Goal: Complete application form

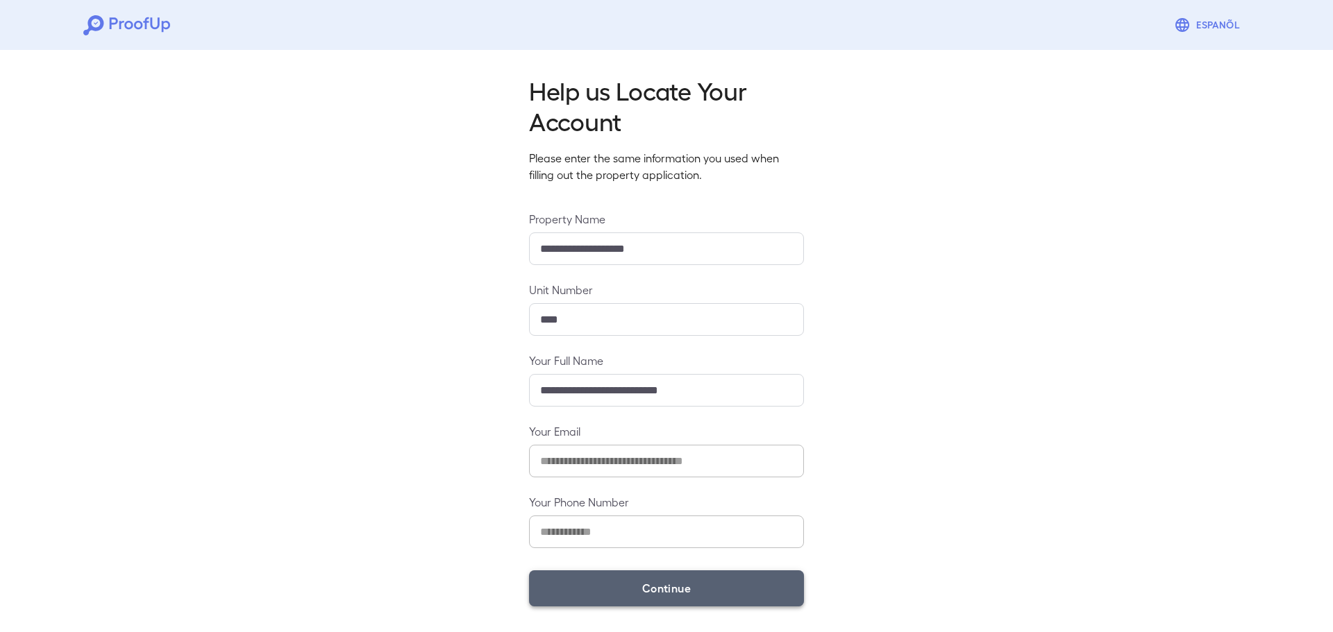
click at [695, 584] on button "Continue" at bounding box center [666, 589] width 275 height 36
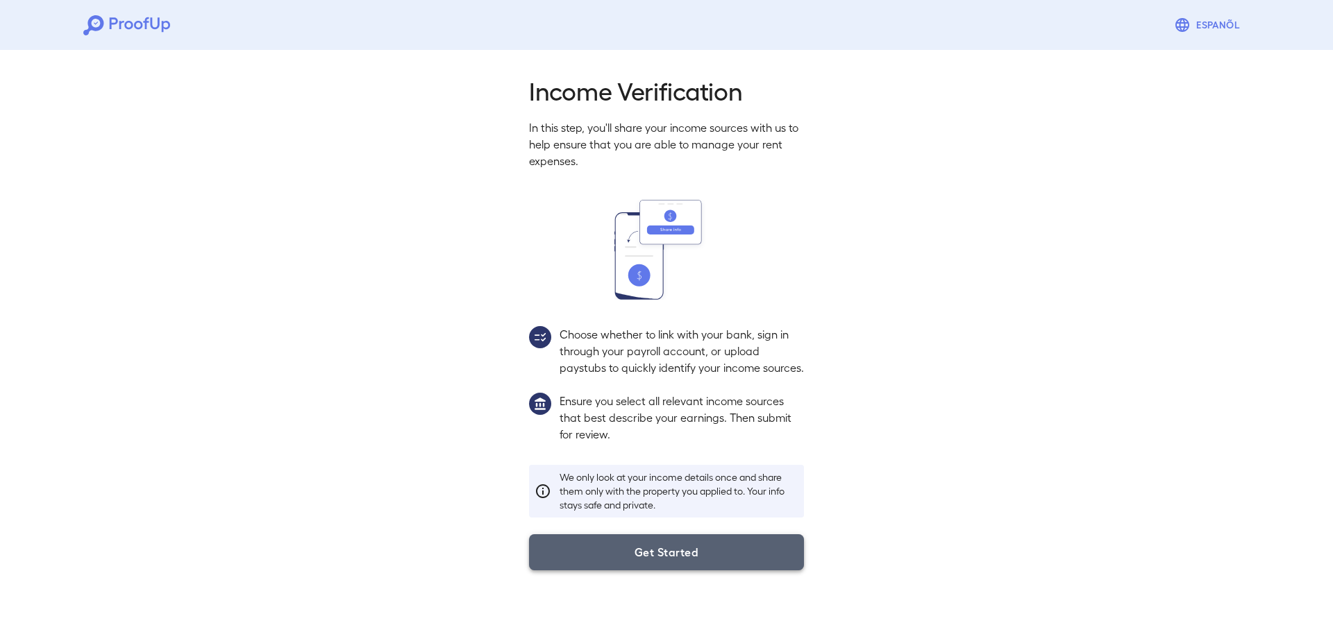
click at [718, 560] on button "Get Started" at bounding box center [666, 553] width 275 height 36
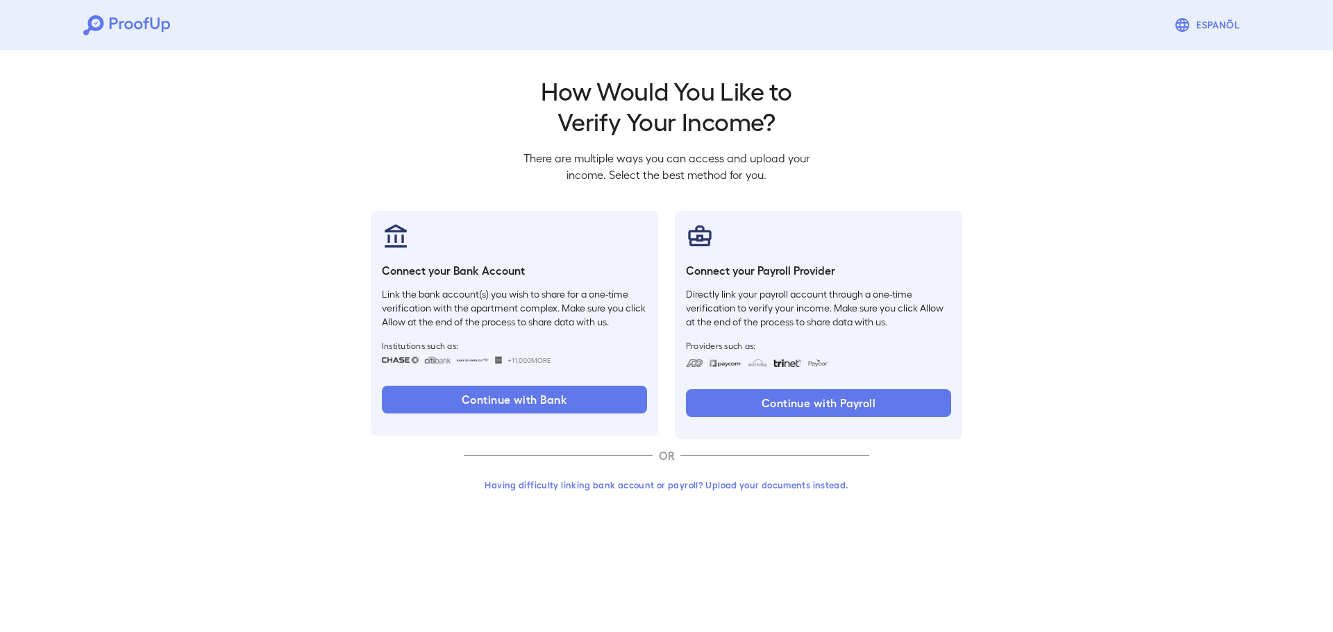
click at [737, 484] on button "Having difficulty linking bank account or payroll? Upload your documents instea…" at bounding box center [666, 485] width 405 height 25
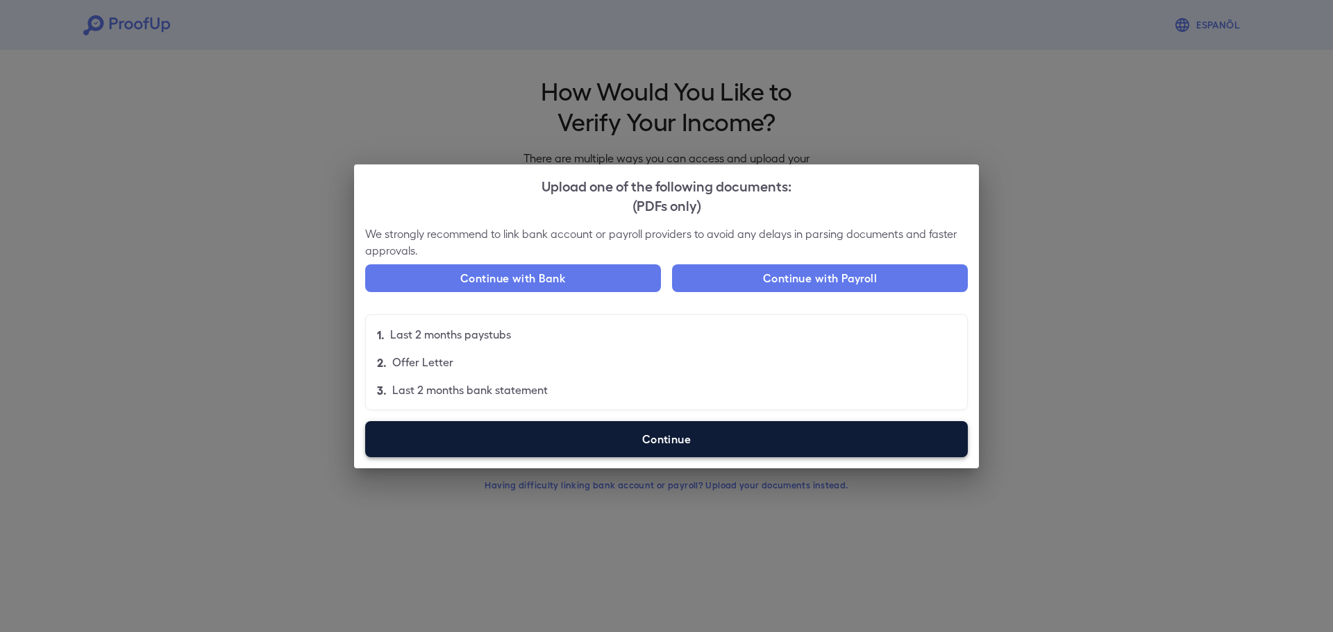
click at [670, 427] on label "Continue" at bounding box center [666, 439] width 603 height 36
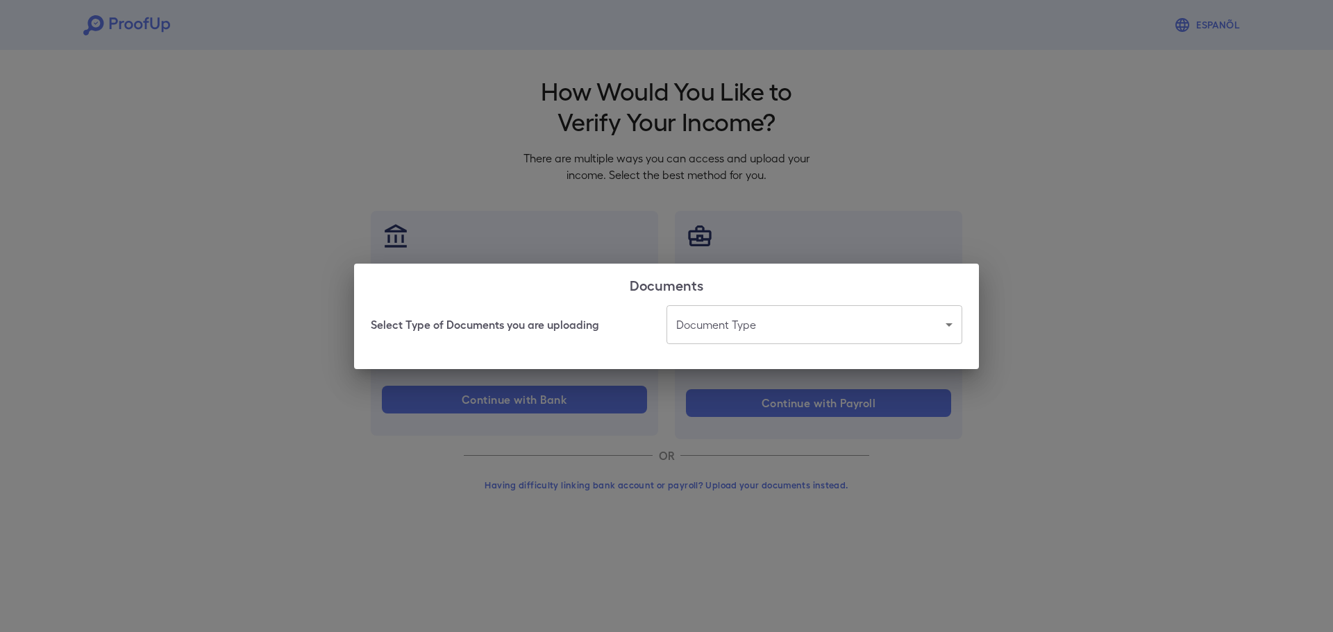
click at [713, 314] on body "Espanõl Go back How Would You Like to Verify Your Income? There are multiple wa…" at bounding box center [666, 265] width 1333 height 530
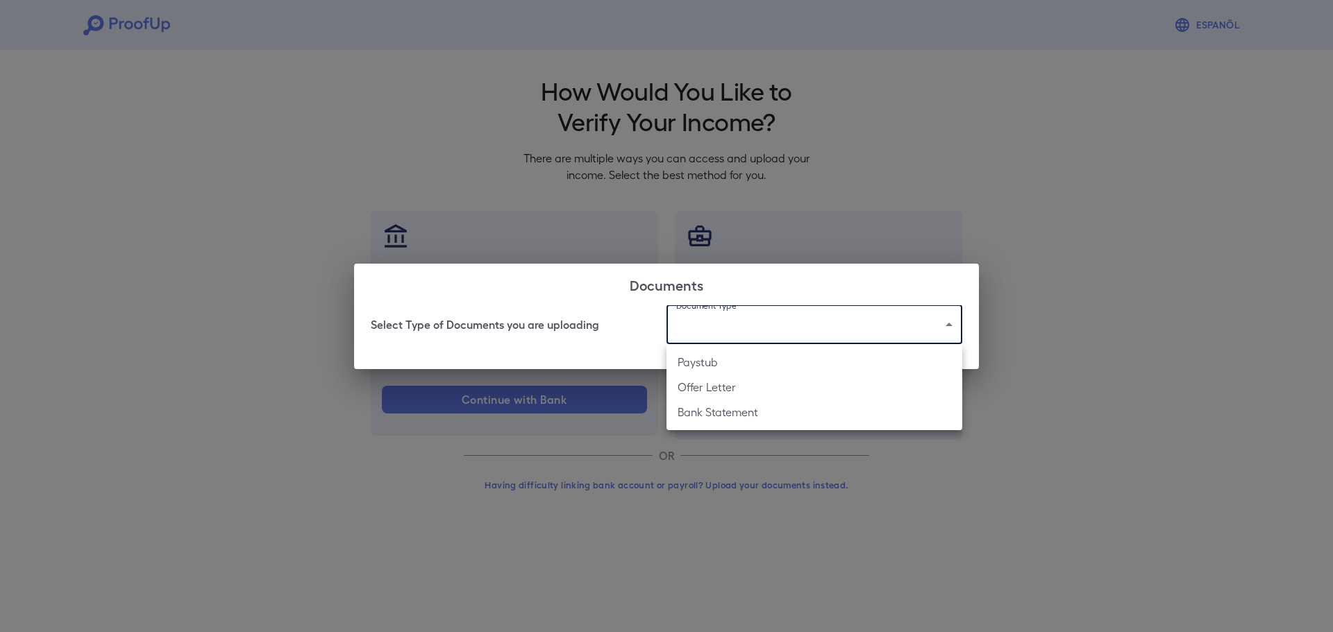
click at [760, 414] on li "Bank Statement" at bounding box center [814, 412] width 296 height 25
type input "**********"
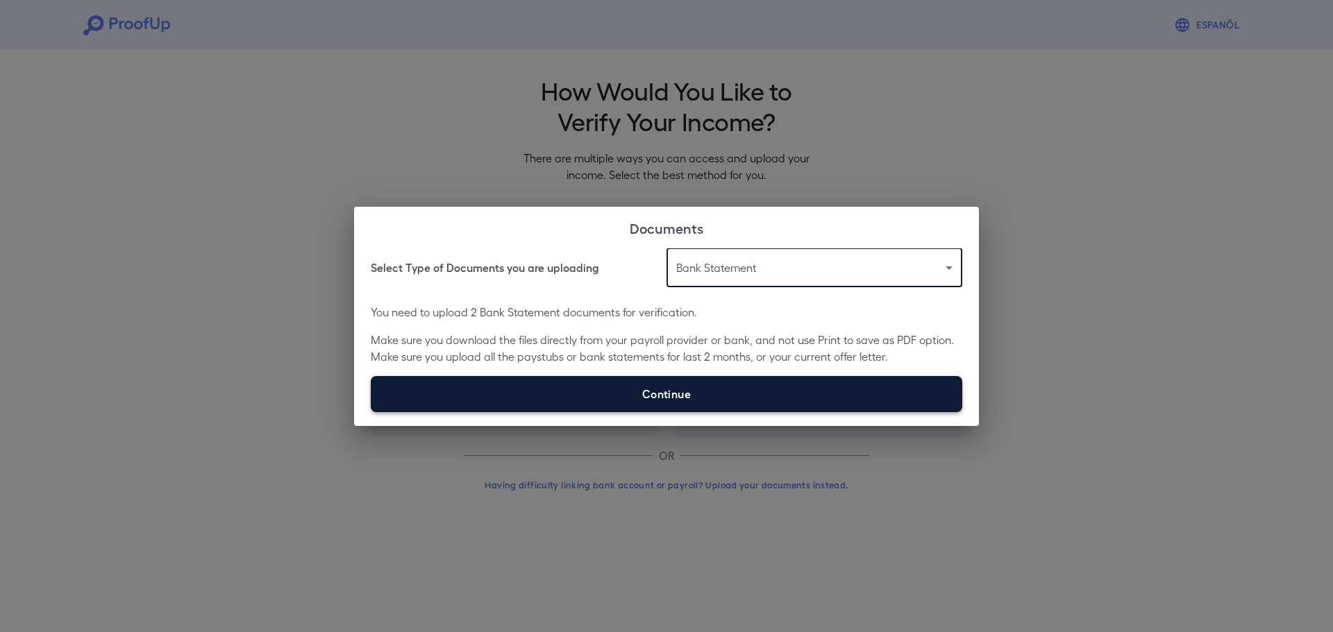
click at [684, 394] on label "Continue" at bounding box center [666, 394] width 591 height 36
click at [371, 412] on input "Continue" at bounding box center [371, 412] width 1 height 1
type input "**********"
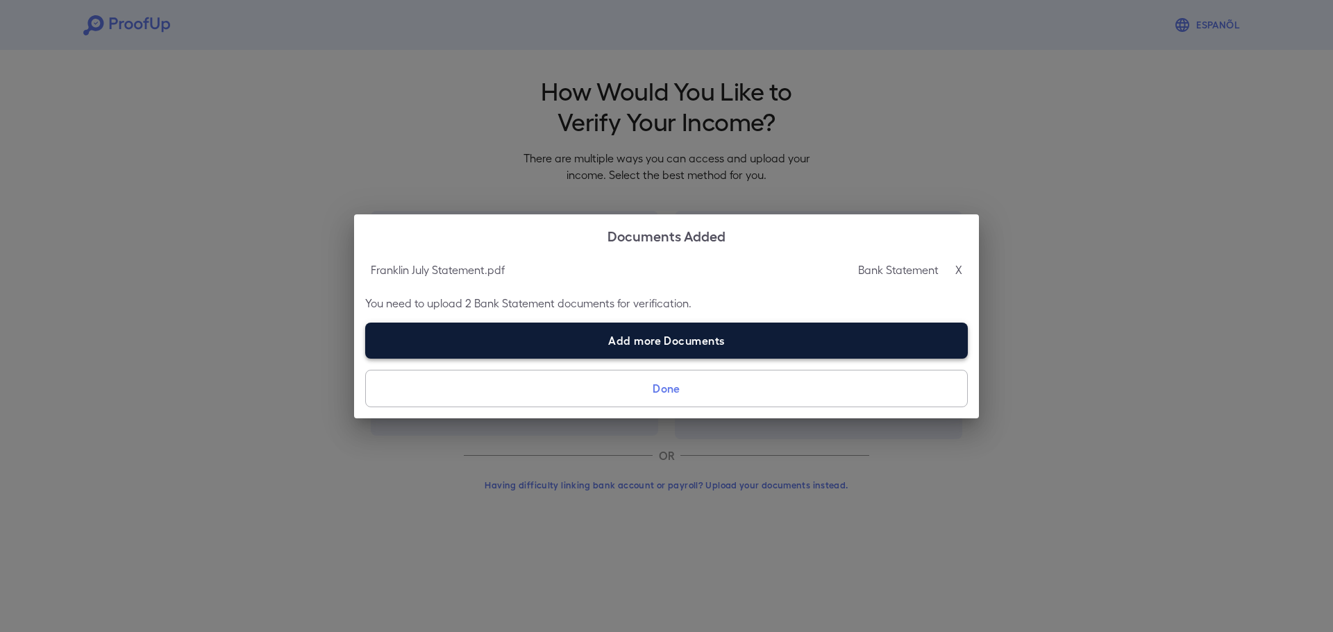
click at [703, 340] on label "Add more Documents" at bounding box center [666, 341] width 603 height 36
click at [366, 358] on input "Add more Documents" at bounding box center [365, 358] width 1 height 1
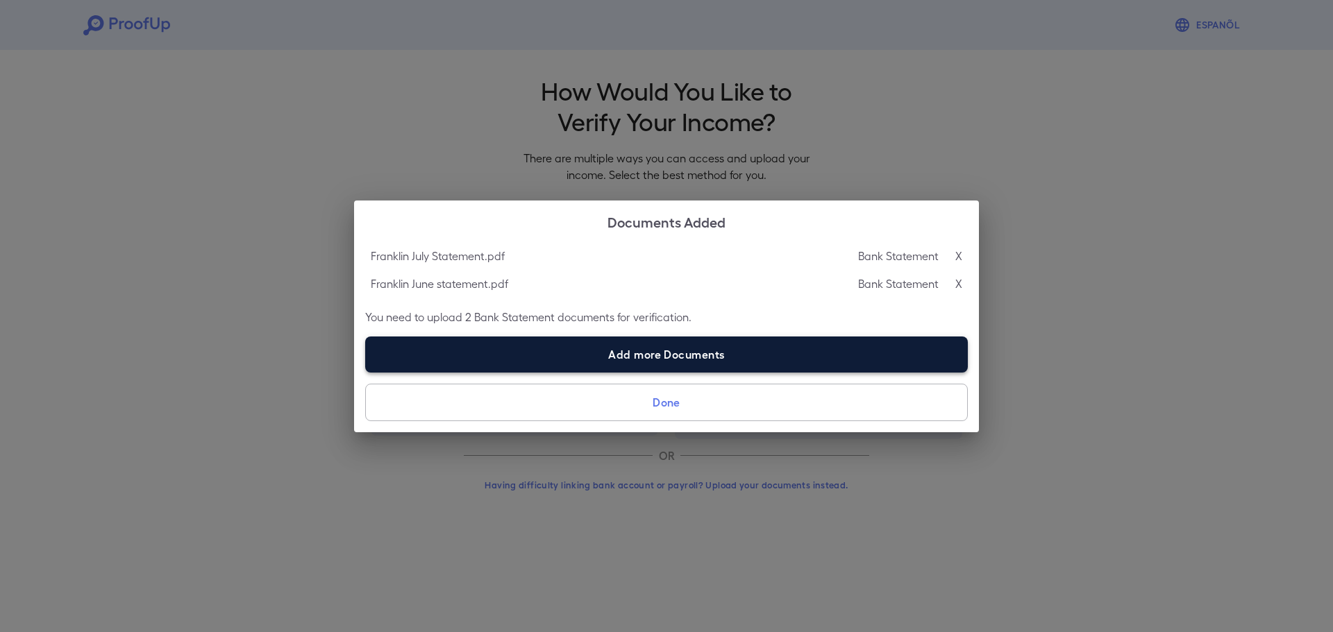
click at [676, 353] on label "Add more Documents" at bounding box center [666, 355] width 603 height 36
click at [366, 372] on input "Add more Documents" at bounding box center [365, 372] width 1 height 1
type input "**********"
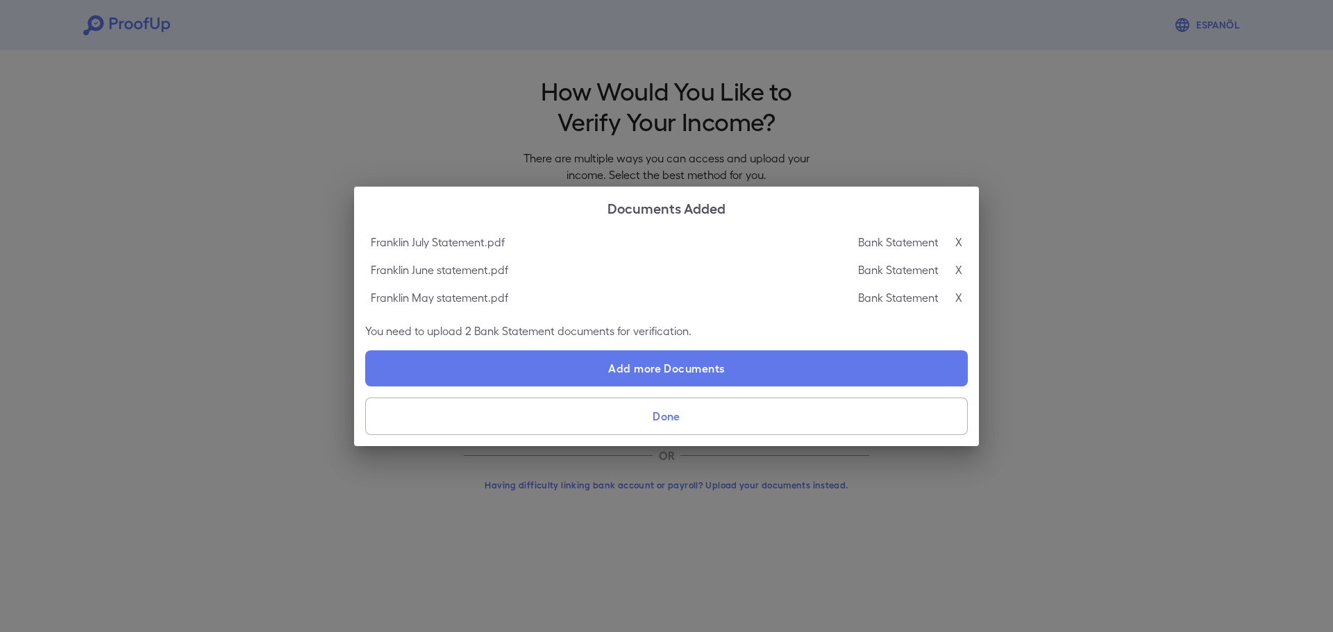
click at [598, 405] on button "Done" at bounding box center [666, 416] width 603 height 37
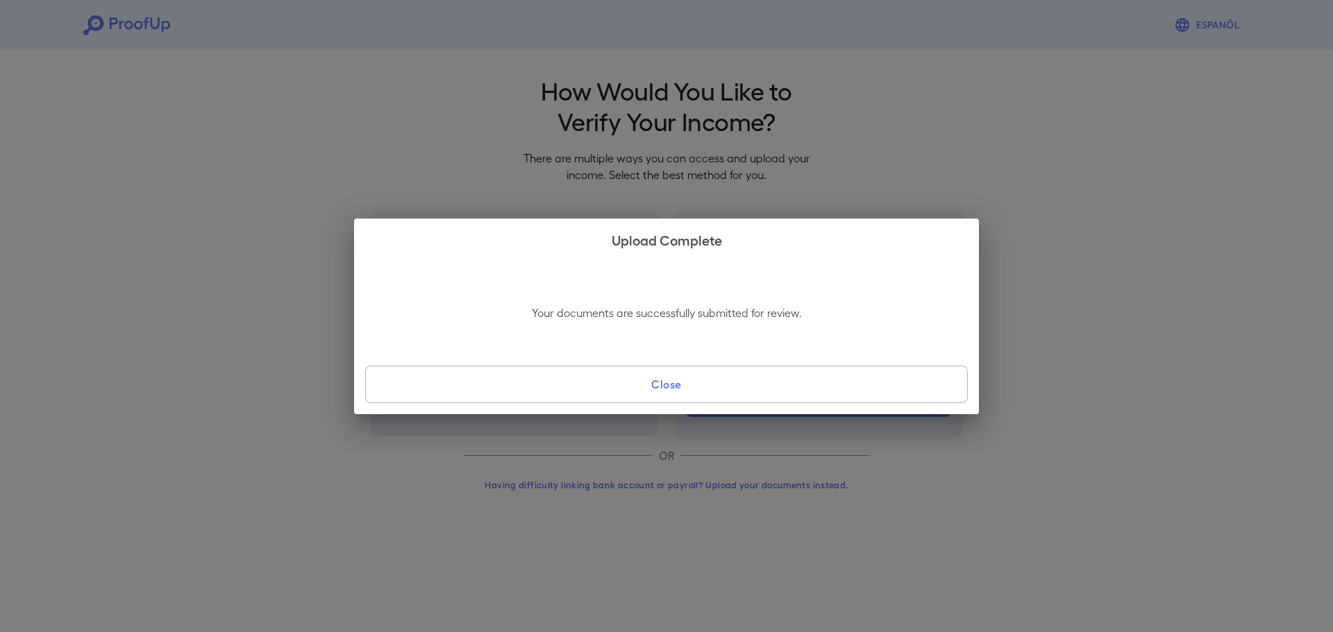
click at [679, 382] on button "Close" at bounding box center [666, 384] width 603 height 37
